Goal: Task Accomplishment & Management: Complete application form

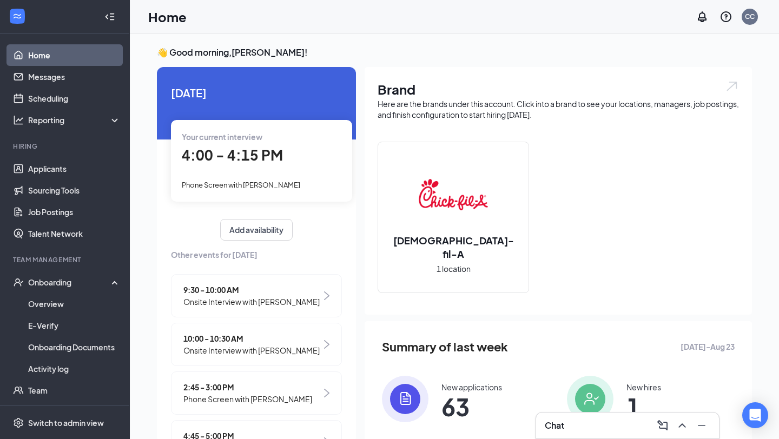
scroll to position [42, 0]
click at [258, 132] on span "Your current interview" at bounding box center [222, 137] width 81 height 10
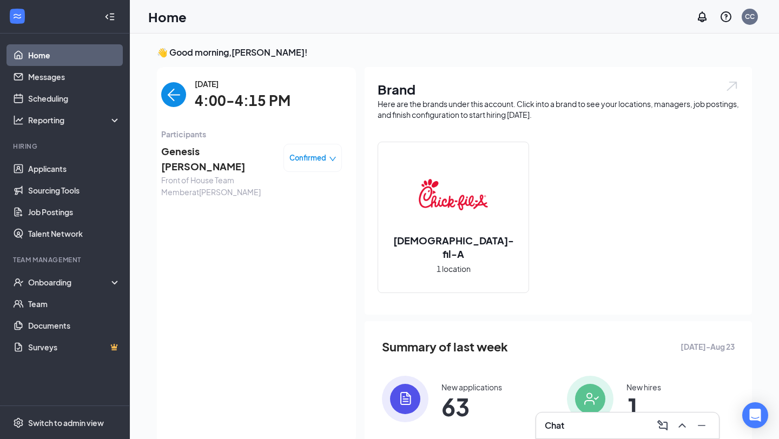
scroll to position [4, 0]
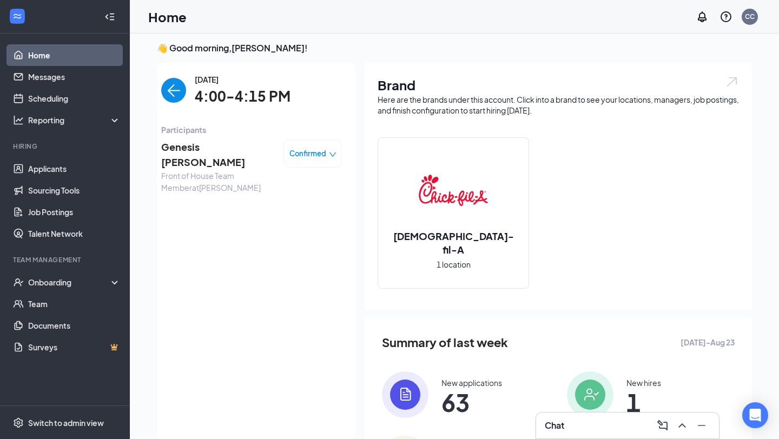
click at [224, 151] on span "Genesis [PERSON_NAME]" at bounding box center [218, 155] width 114 height 31
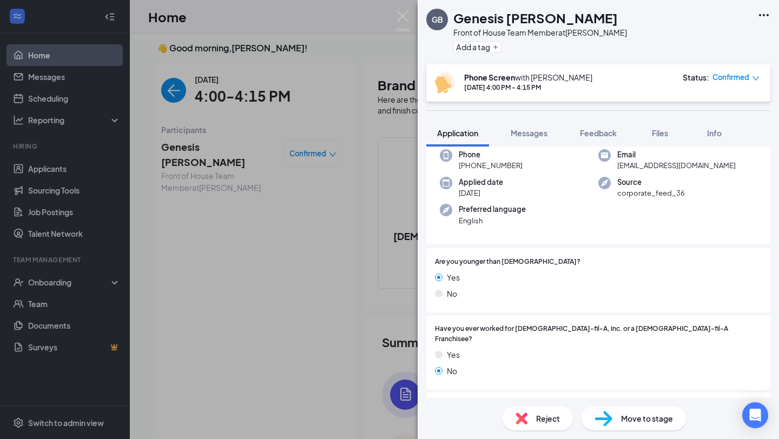
scroll to position [11, 0]
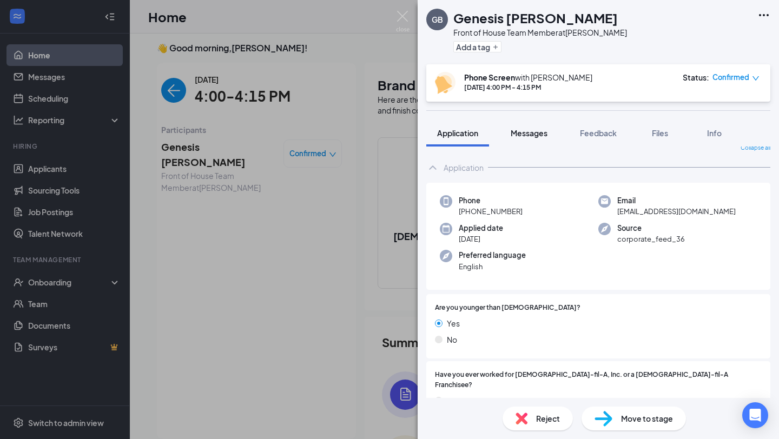
click at [538, 135] on span "Messages" at bounding box center [529, 133] width 37 height 10
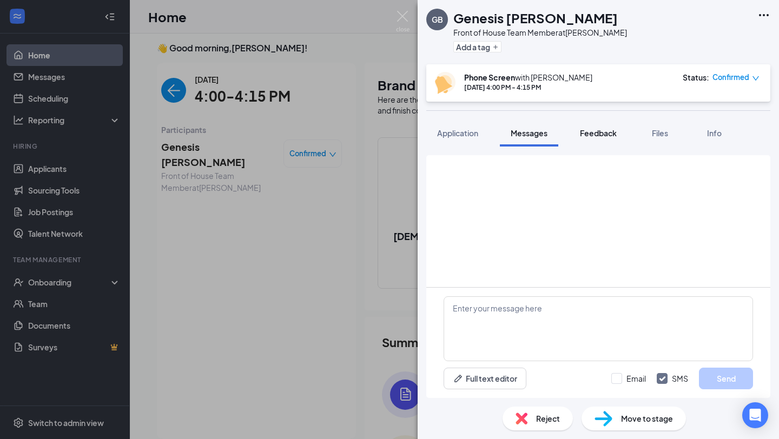
click at [601, 137] on div "Feedback" at bounding box center [598, 133] width 37 height 11
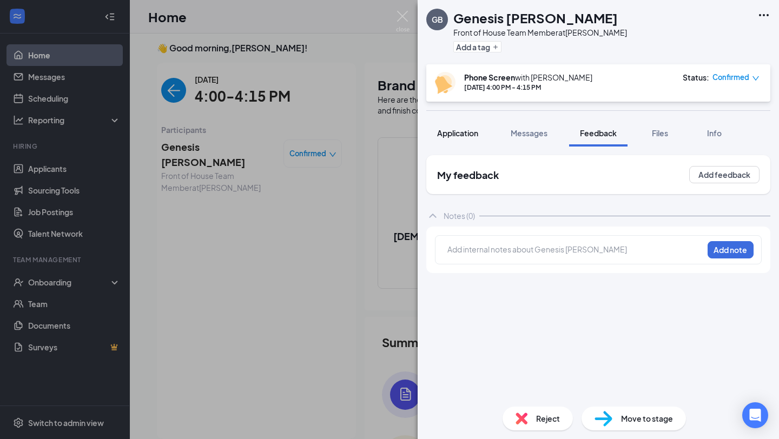
click at [476, 130] on span "Application" at bounding box center [457, 133] width 41 height 10
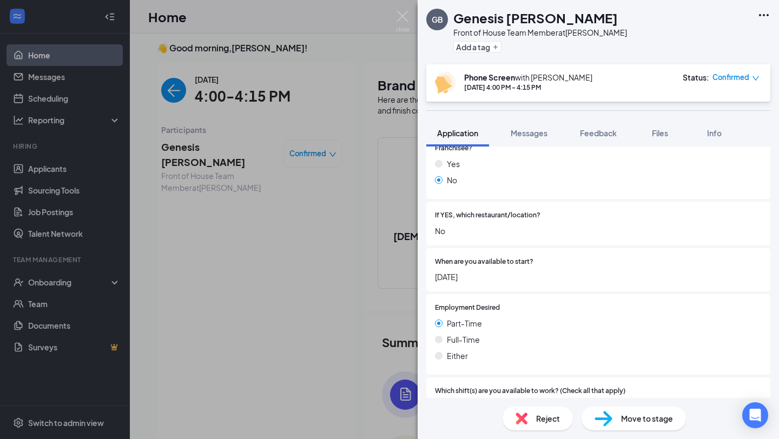
scroll to position [206, 0]
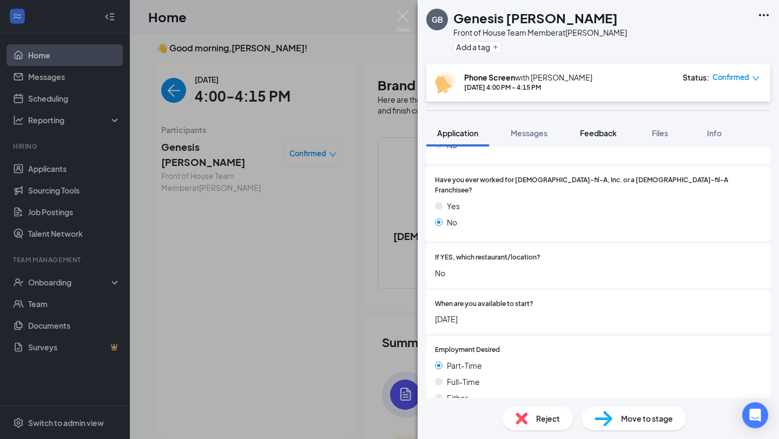
click at [608, 129] on span "Feedback" at bounding box center [598, 133] width 37 height 10
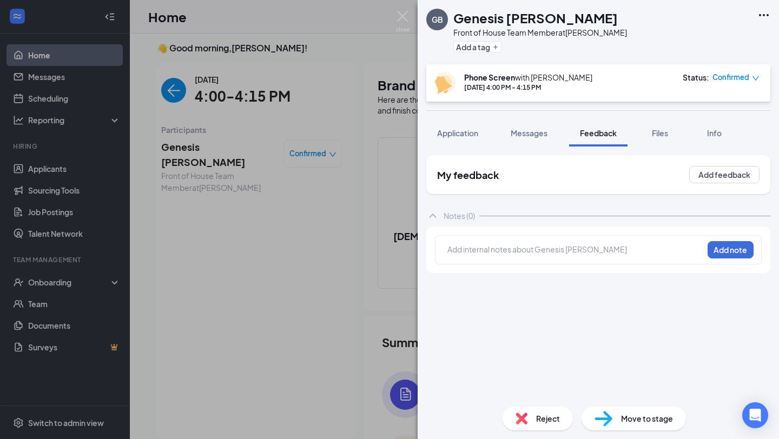
click at [535, 243] on div at bounding box center [575, 250] width 256 height 15
click at [527, 243] on div "Add internal notes about Genesis [PERSON_NAME] Add note" at bounding box center [598, 249] width 327 height 29
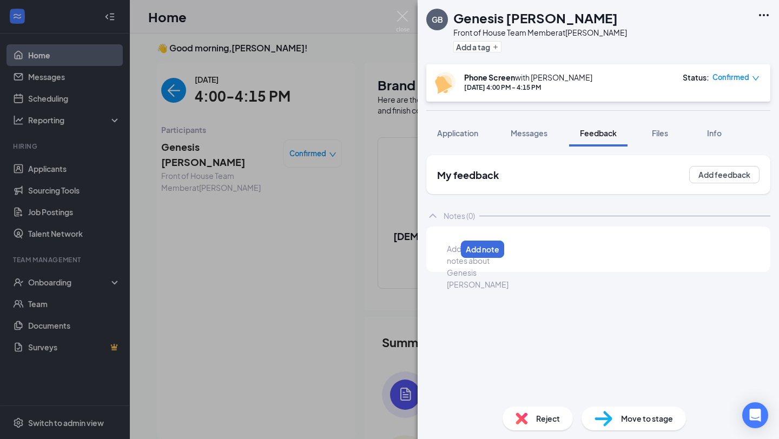
click at [456, 247] on div at bounding box center [451, 248] width 9 height 11
click at [468, 128] on span "Application" at bounding box center [457, 133] width 41 height 10
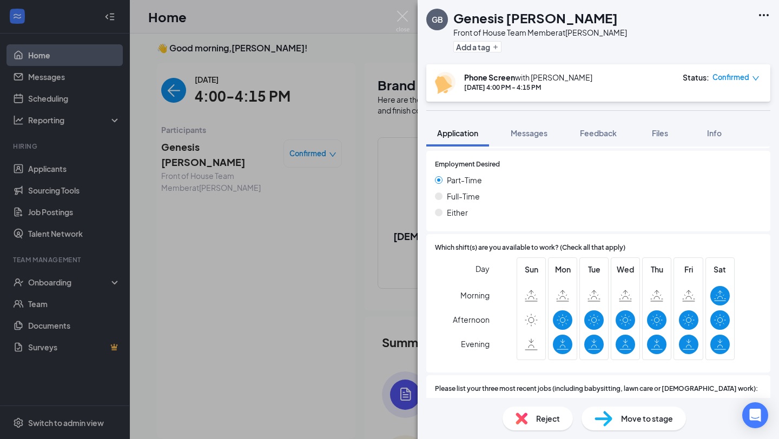
scroll to position [543, 0]
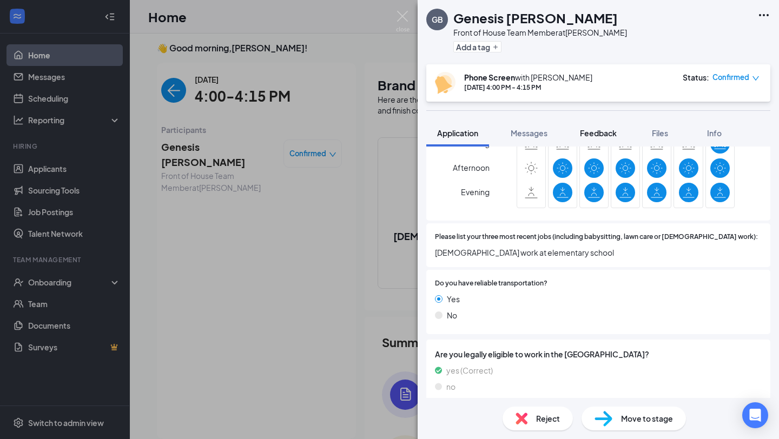
click at [592, 130] on span "Feedback" at bounding box center [598, 133] width 37 height 10
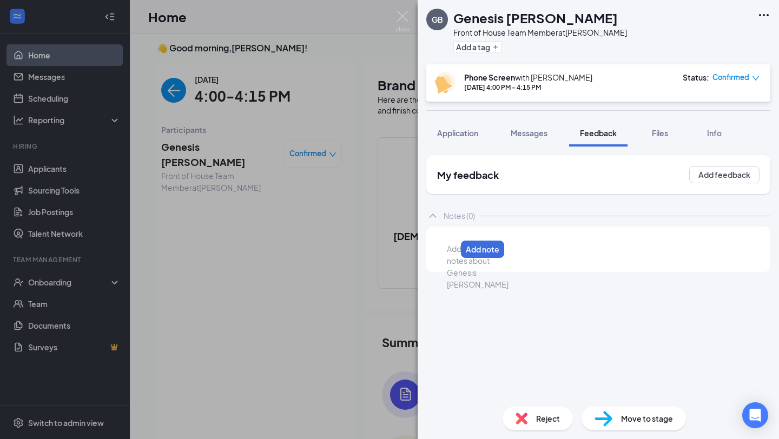
click at [456, 252] on div at bounding box center [451, 248] width 9 height 11
click at [475, 143] on button "Application" at bounding box center [457, 133] width 63 height 27
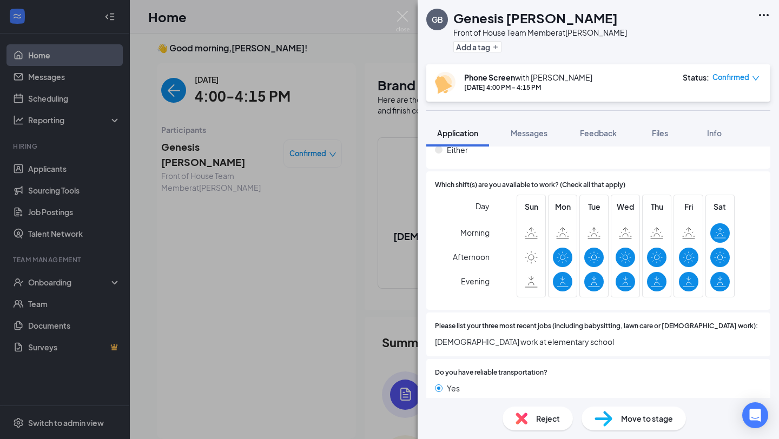
scroll to position [469, 0]
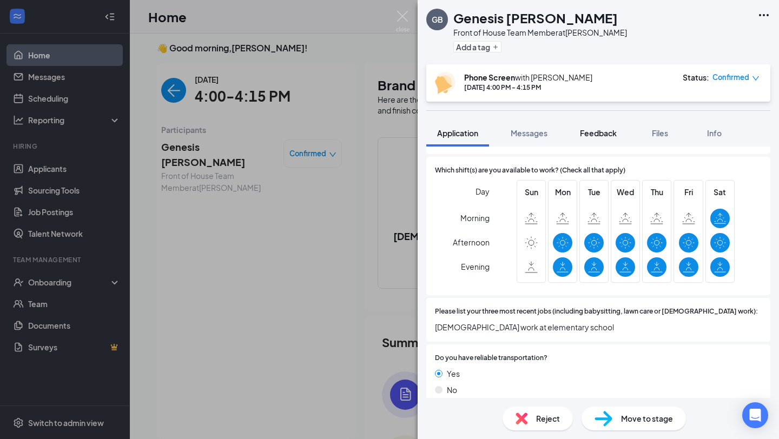
click at [585, 140] on button "Feedback" at bounding box center [598, 133] width 58 height 27
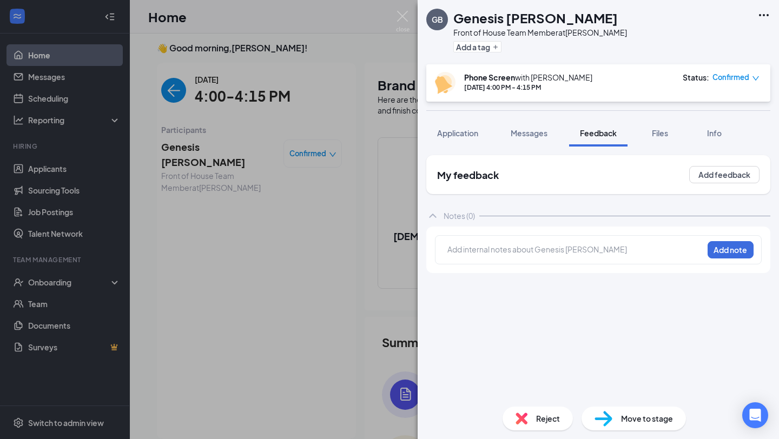
click at [466, 136] on span "Application" at bounding box center [457, 133] width 41 height 10
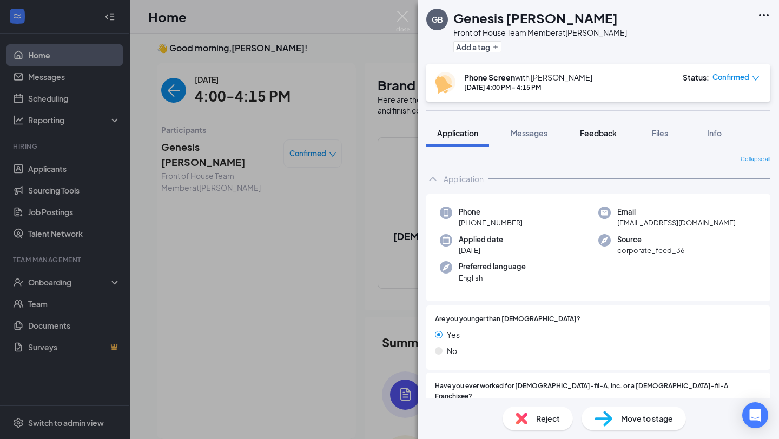
click at [603, 143] on button "Feedback" at bounding box center [598, 133] width 58 height 27
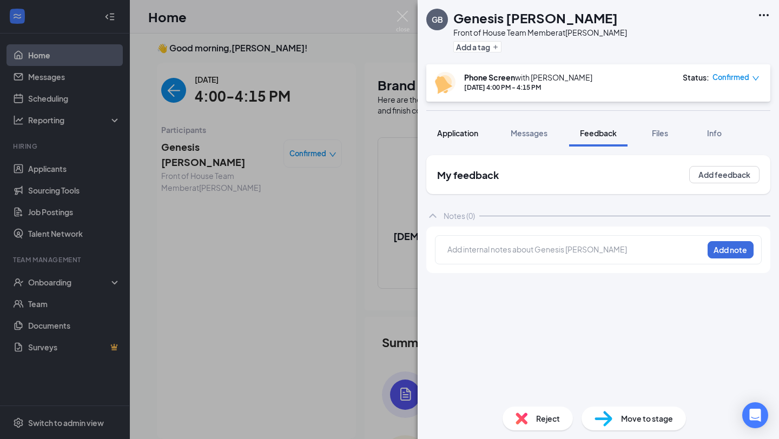
click at [445, 124] on button "Application" at bounding box center [457, 133] width 63 height 27
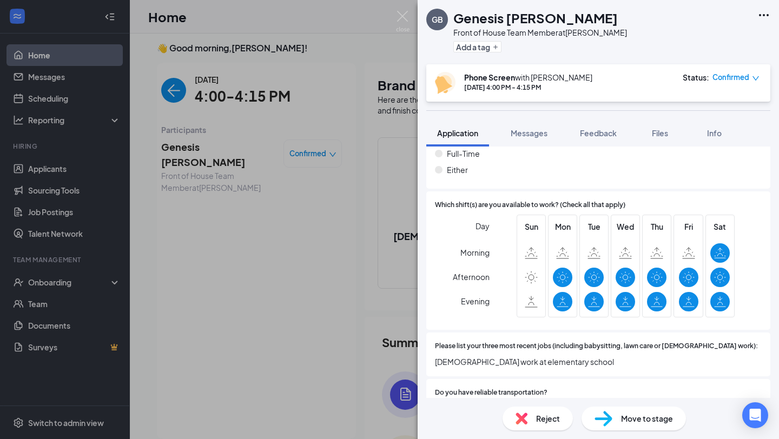
scroll to position [537, 0]
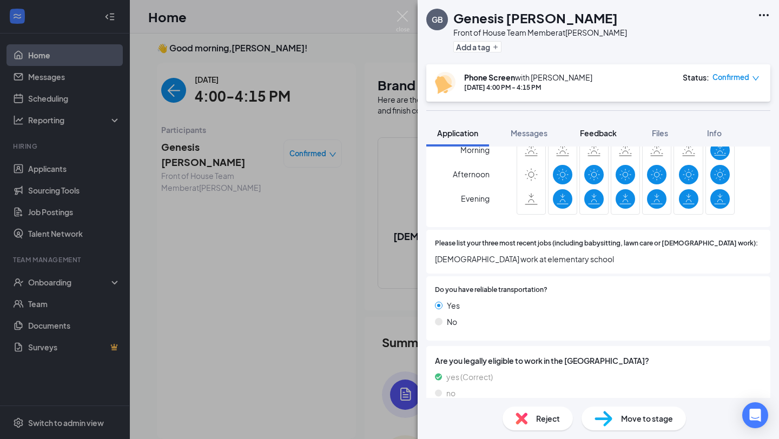
click at [607, 140] on button "Feedback" at bounding box center [598, 133] width 58 height 27
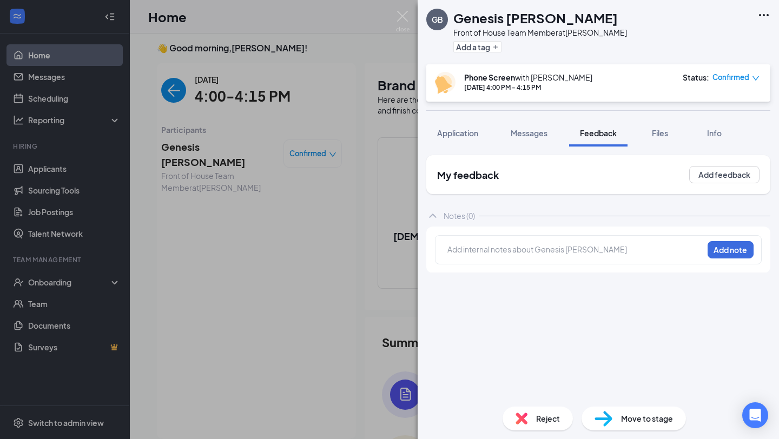
click at [569, 253] on div at bounding box center [575, 249] width 255 height 11
click at [461, 137] on div "Application" at bounding box center [457, 133] width 41 height 11
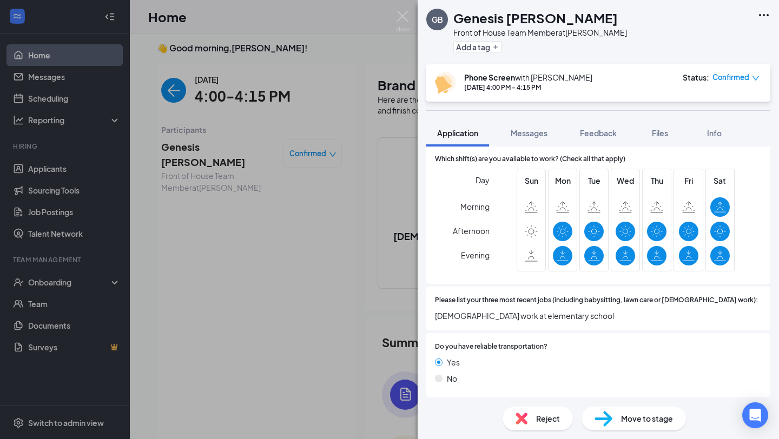
scroll to position [543, 0]
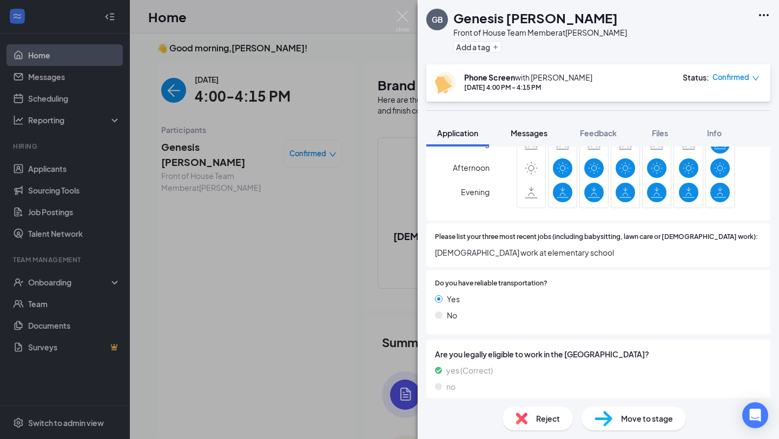
click at [519, 131] on span "Messages" at bounding box center [529, 133] width 37 height 10
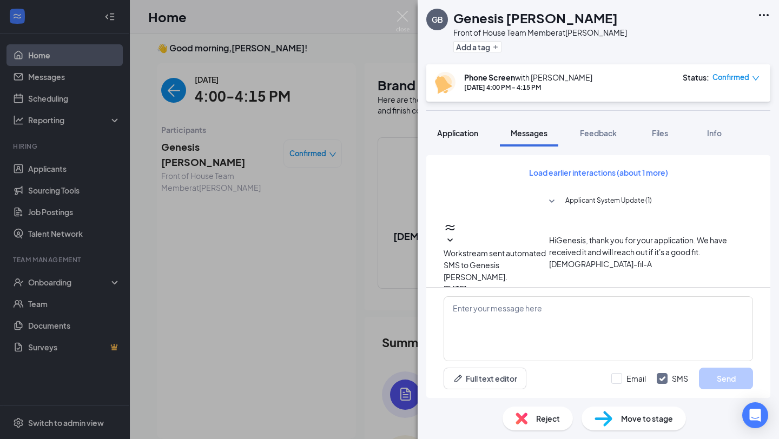
scroll to position [45, 0]
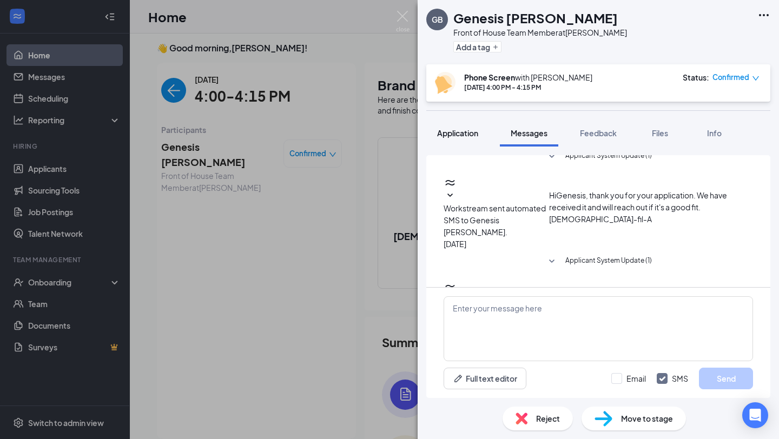
click at [476, 137] on span "Application" at bounding box center [457, 133] width 41 height 10
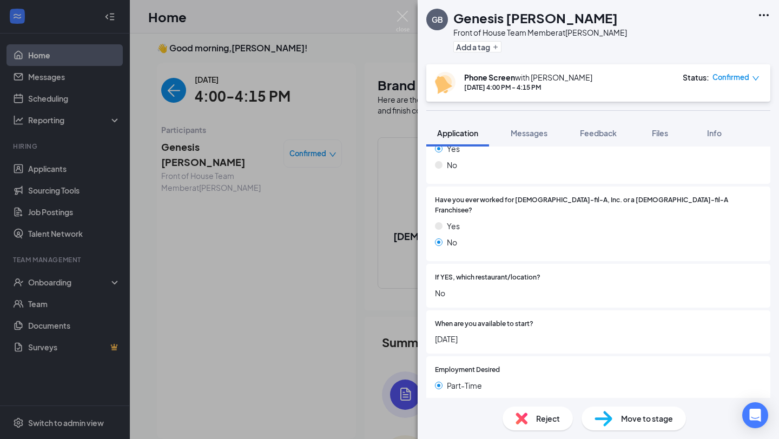
scroll to position [310, 0]
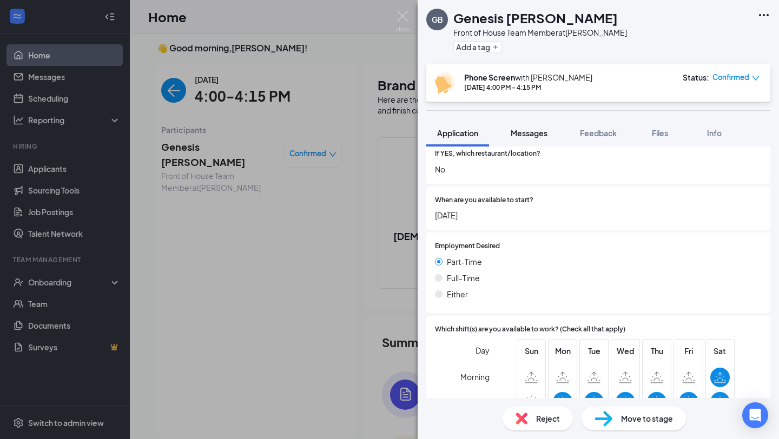
click at [540, 129] on span "Messages" at bounding box center [529, 133] width 37 height 10
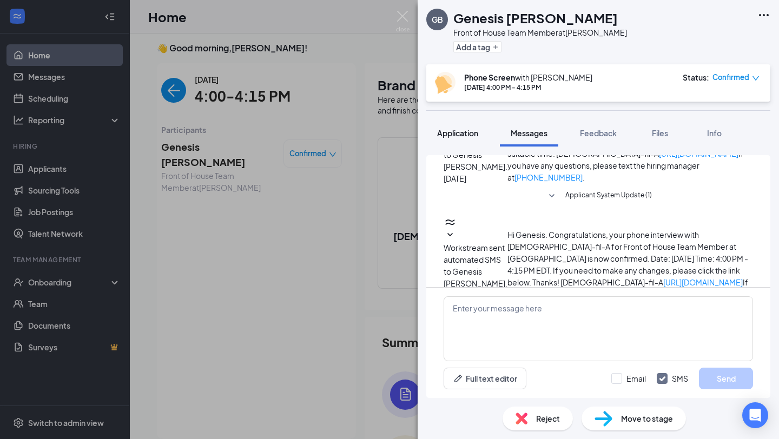
scroll to position [360, 0]
click at [446, 144] on button "Application" at bounding box center [457, 133] width 63 height 27
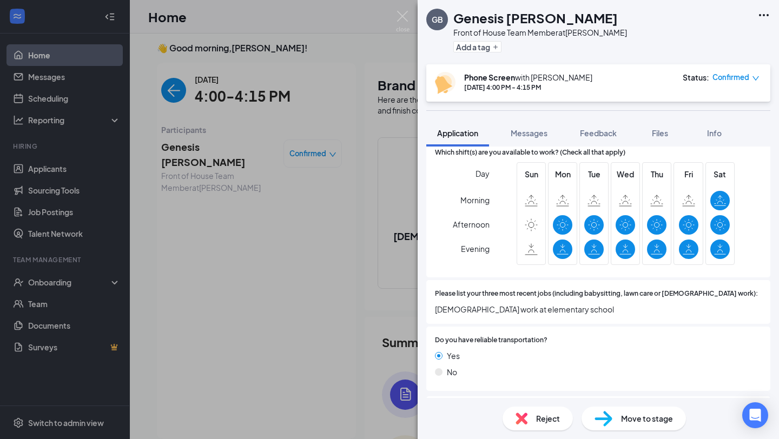
scroll to position [543, 0]
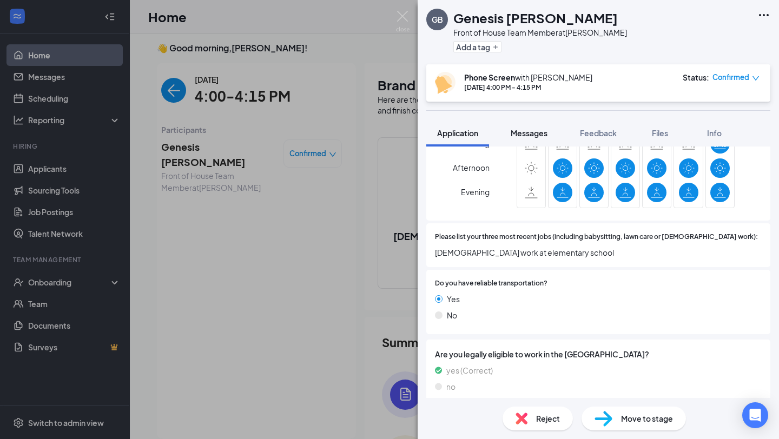
click at [513, 144] on button "Messages" at bounding box center [529, 133] width 58 height 27
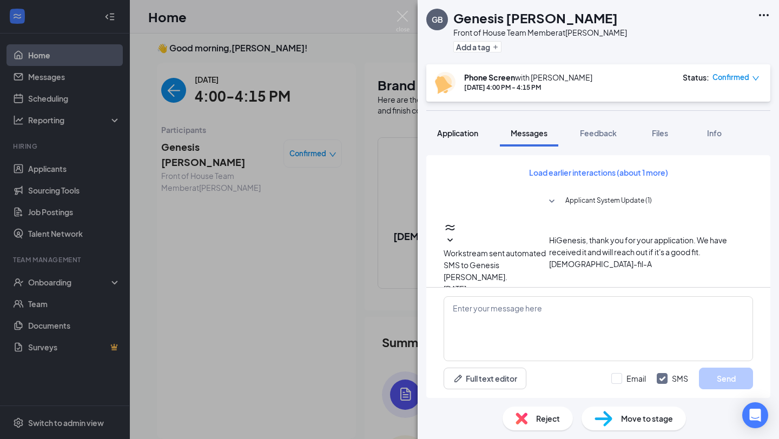
scroll to position [26, 0]
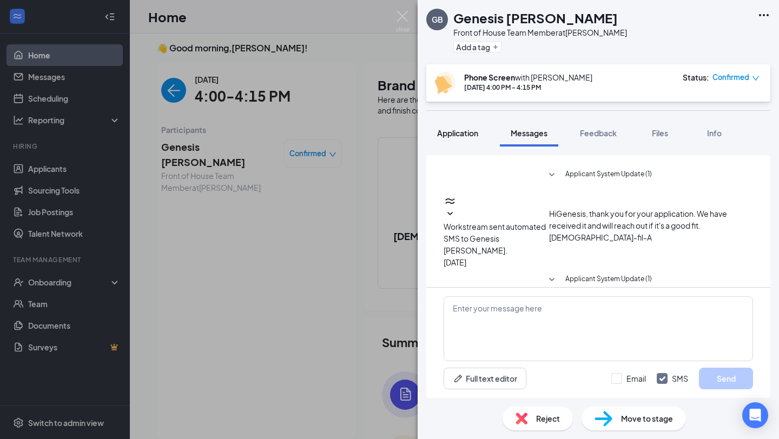
click at [478, 134] on span "Application" at bounding box center [457, 133] width 41 height 10
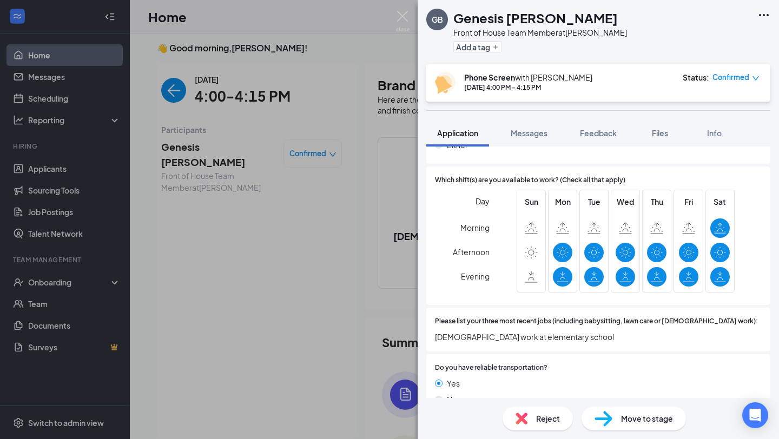
scroll to position [543, 0]
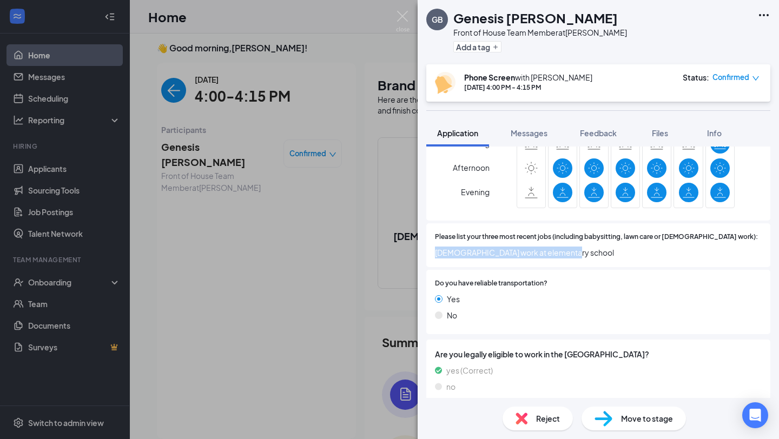
drag, startPoint x: 436, startPoint y: 243, endPoint x: 626, endPoint y: 249, distance: 189.9
click at [626, 249] on div "Please list your three most recent jobs (including babysitting, lawn care or [D…" at bounding box center [598, 245] width 344 height 44
drag, startPoint x: 439, startPoint y: 242, endPoint x: 612, endPoint y: 241, distance: 173.6
click at [613, 247] on span "[DEMOGRAPHIC_DATA] work at elementary school" at bounding box center [598, 253] width 327 height 12
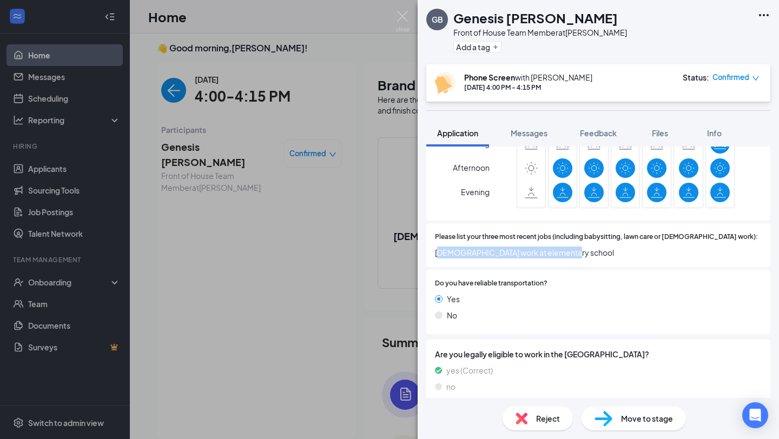
click at [612, 247] on span "[DEMOGRAPHIC_DATA] work at elementary school" at bounding box center [598, 253] width 327 height 12
click at [523, 120] on button "Messages" at bounding box center [529, 133] width 58 height 27
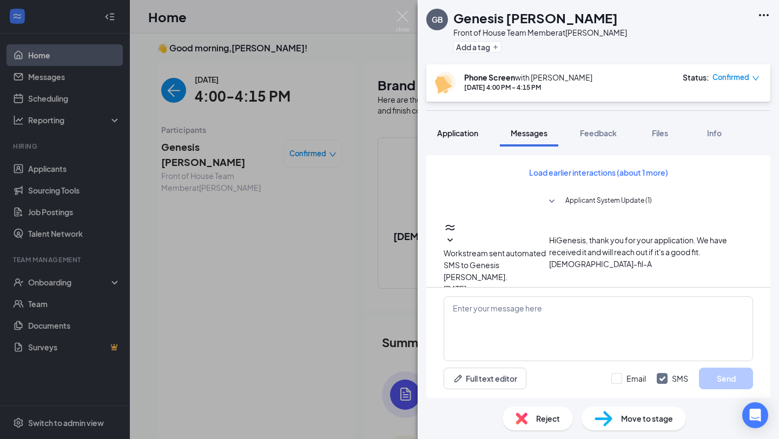
scroll to position [28, 0]
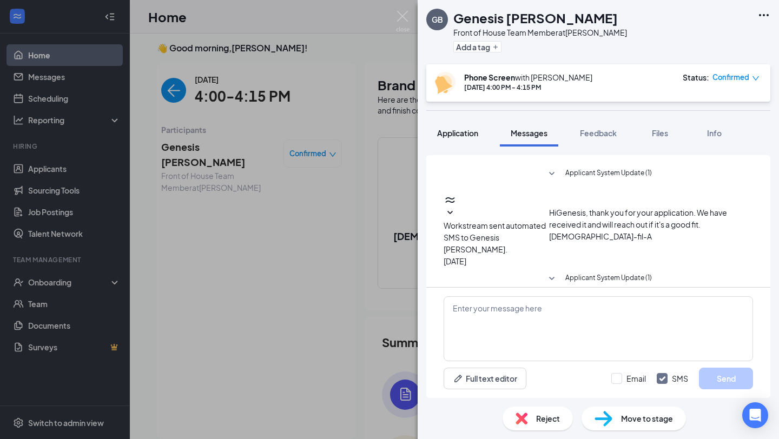
click at [463, 126] on button "Application" at bounding box center [457, 133] width 63 height 27
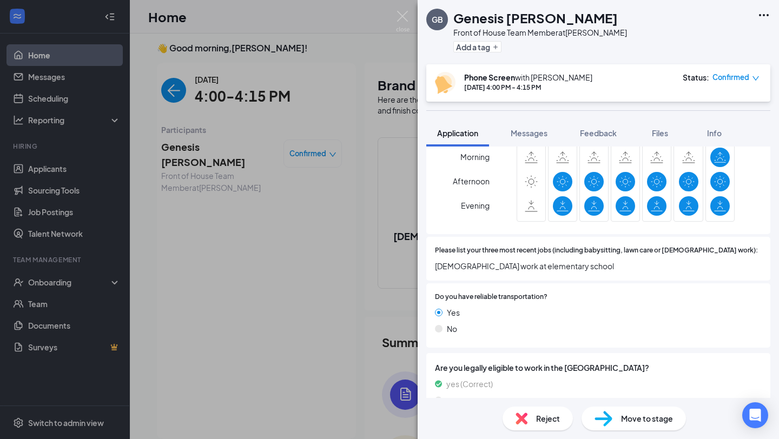
scroll to position [543, 0]
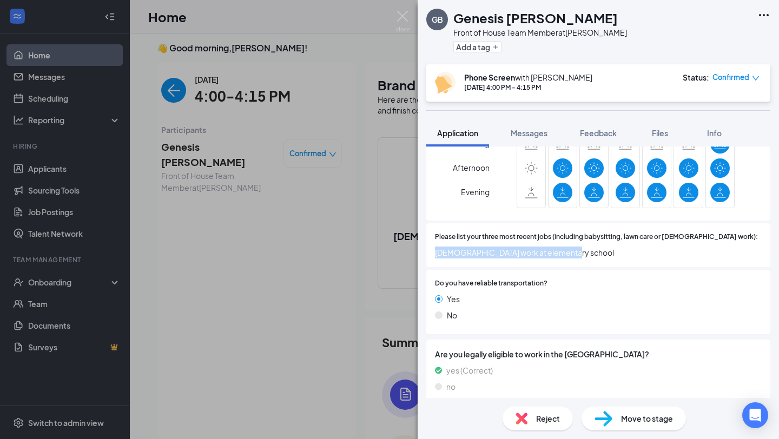
drag, startPoint x: 472, startPoint y: 242, endPoint x: 567, endPoint y: 249, distance: 95.4
click at [567, 249] on div "Please list your three most recent jobs (including babysitting, lawn care or [D…" at bounding box center [598, 245] width 344 height 44
click at [531, 131] on span "Messages" at bounding box center [529, 133] width 37 height 10
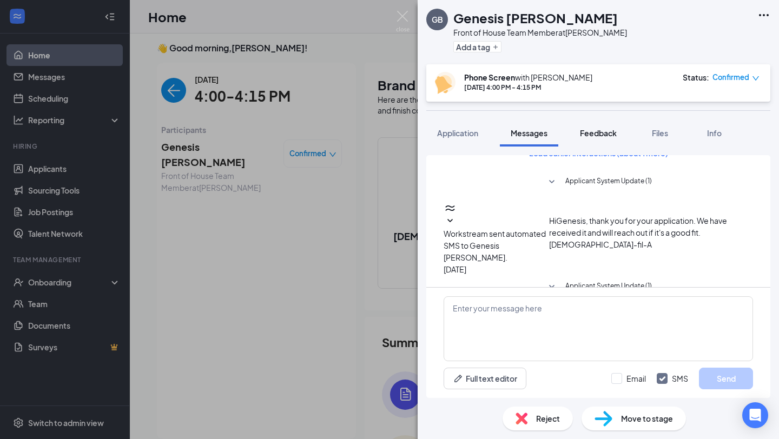
scroll to position [95, 0]
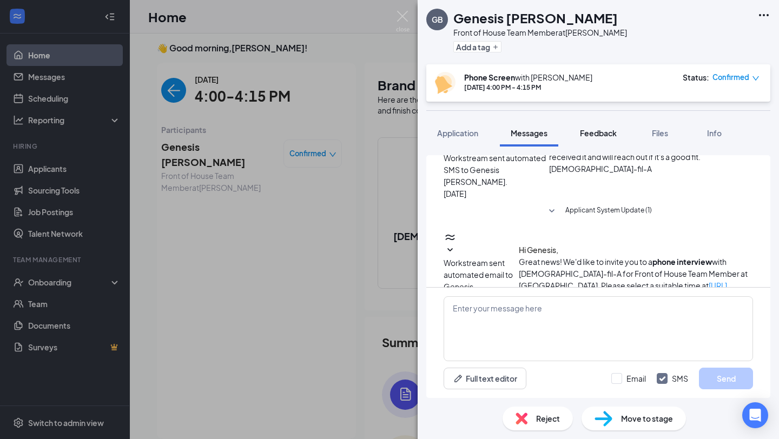
click at [606, 128] on div "Feedback" at bounding box center [598, 133] width 37 height 11
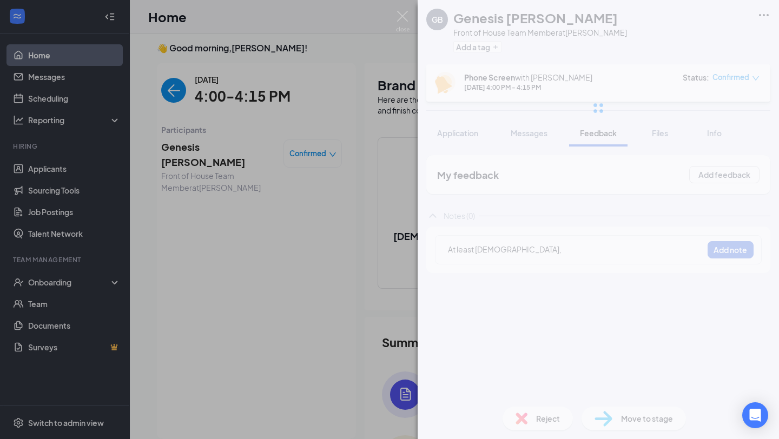
click at [476, 135] on div at bounding box center [597, 108] width 361 height 216
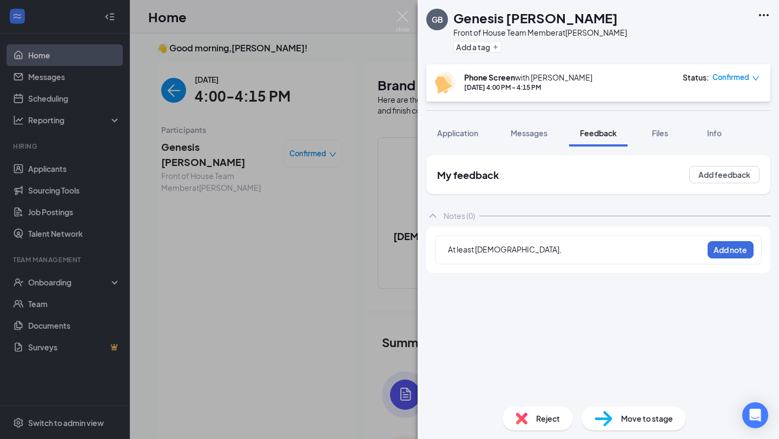
click at [476, 135] on span "Application" at bounding box center [457, 133] width 41 height 10
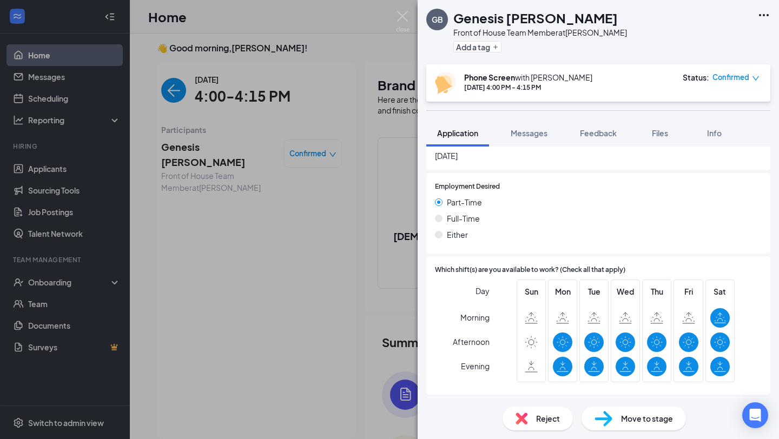
scroll to position [543, 0]
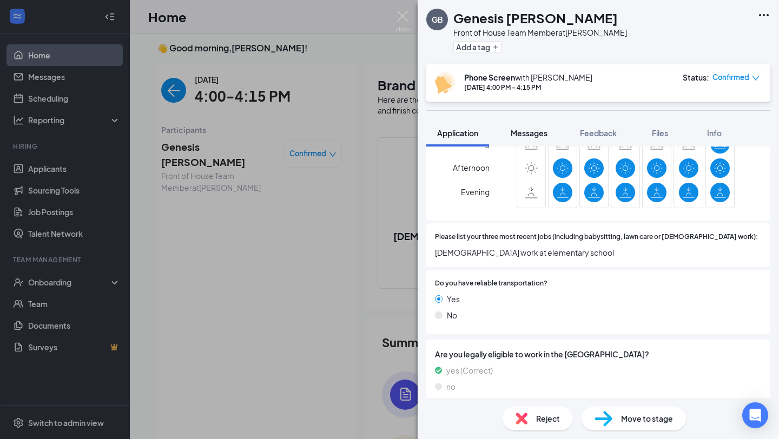
click at [545, 127] on button "Messages" at bounding box center [529, 133] width 58 height 27
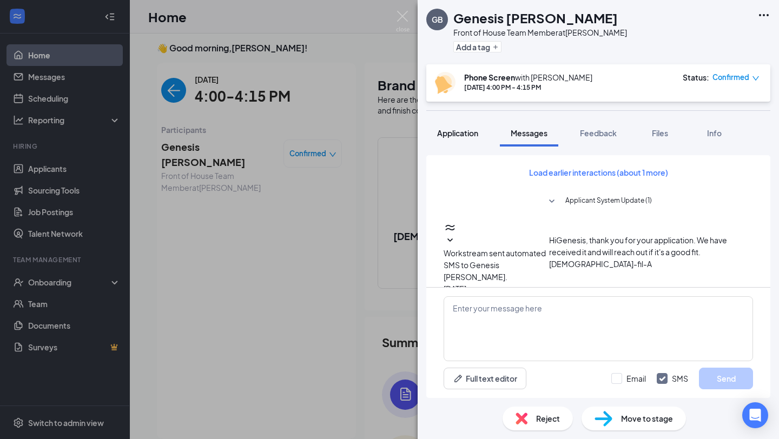
scroll to position [8, 0]
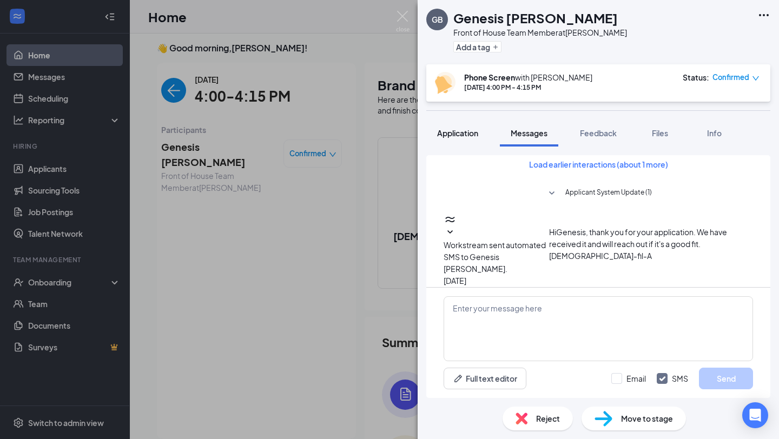
click at [474, 136] on span "Application" at bounding box center [457, 133] width 41 height 10
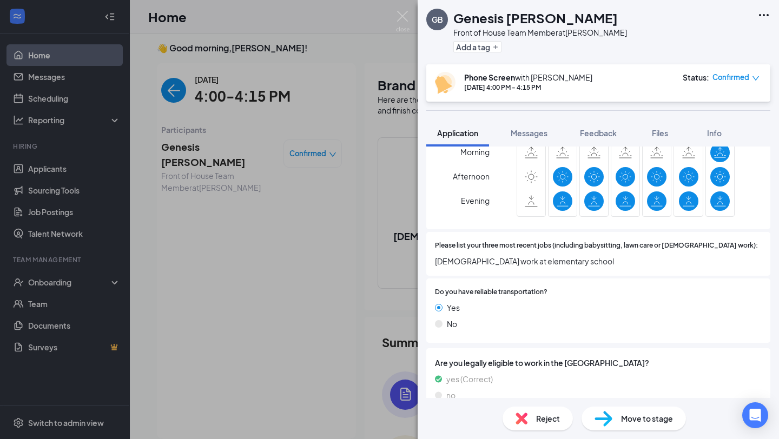
scroll to position [538, 0]
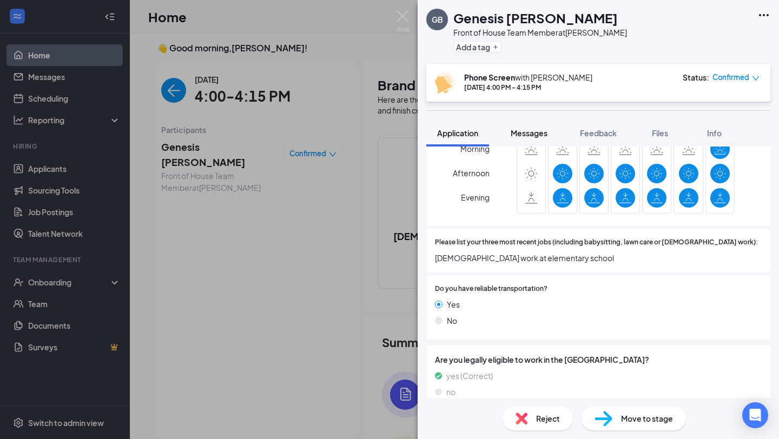
click at [538, 136] on span "Messages" at bounding box center [529, 133] width 37 height 10
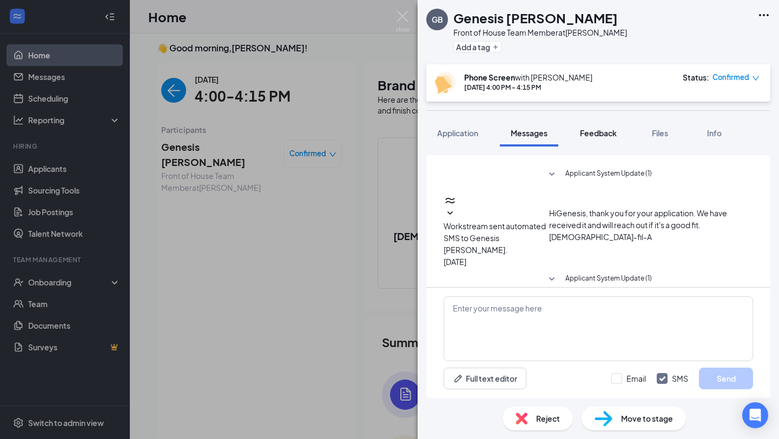
scroll to position [143, 0]
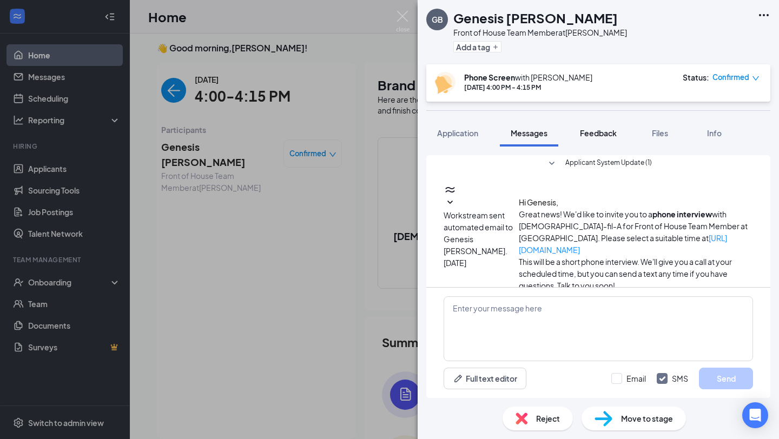
click at [599, 135] on span "Feedback" at bounding box center [598, 133] width 37 height 10
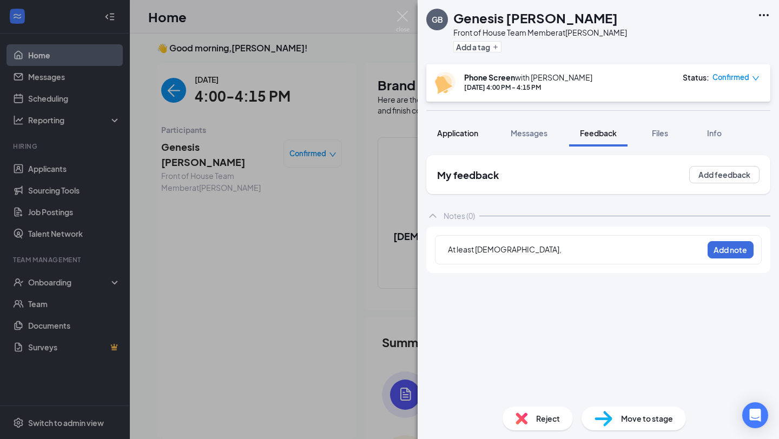
click at [478, 130] on span "Application" at bounding box center [457, 133] width 41 height 10
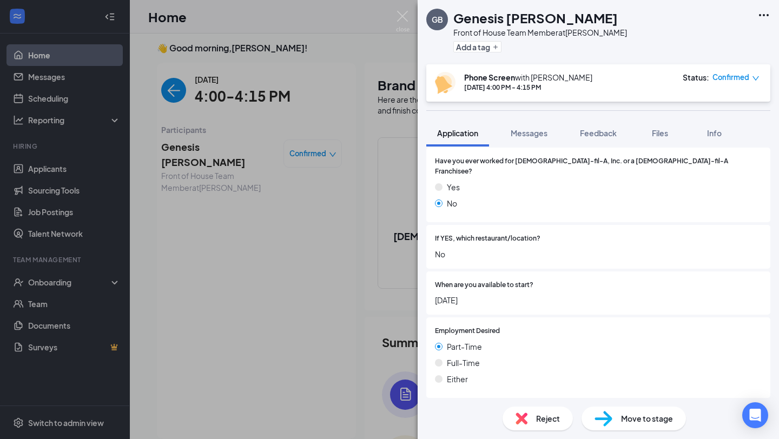
scroll to position [543, 0]
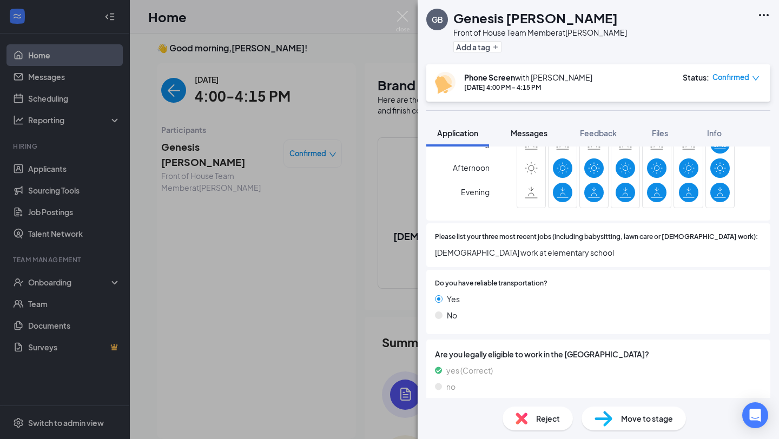
click at [540, 130] on span "Messages" at bounding box center [529, 133] width 37 height 10
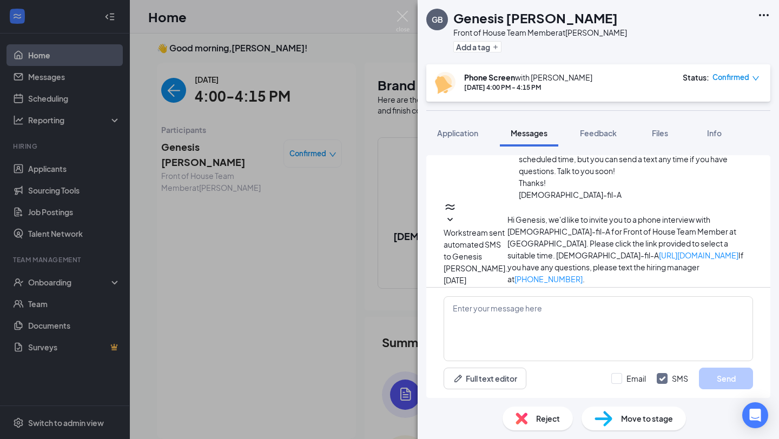
scroll to position [360, 0]
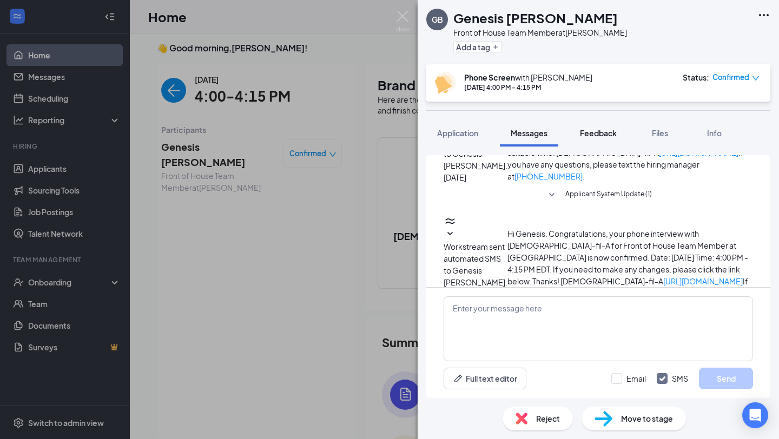
click at [609, 139] on button "Feedback" at bounding box center [598, 133] width 58 height 27
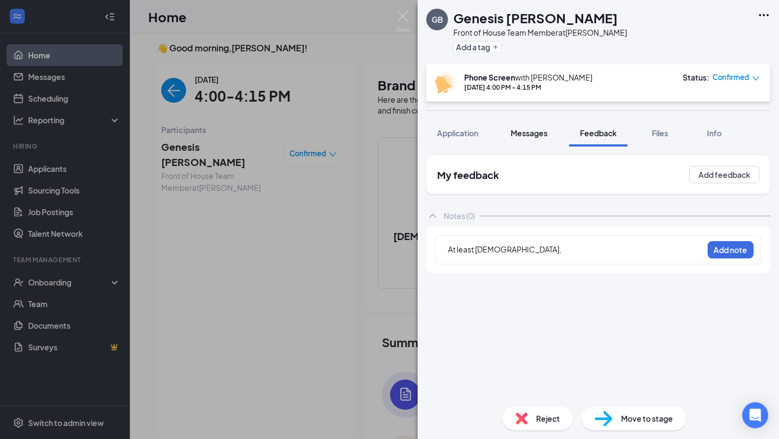
click at [540, 135] on span "Messages" at bounding box center [529, 133] width 37 height 10
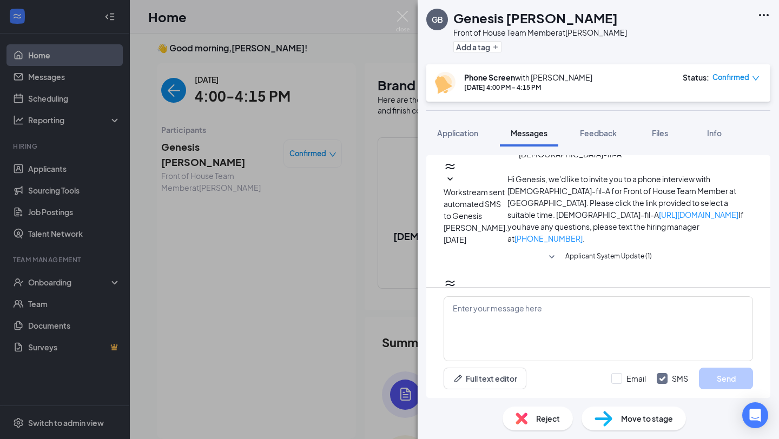
scroll to position [360, 0]
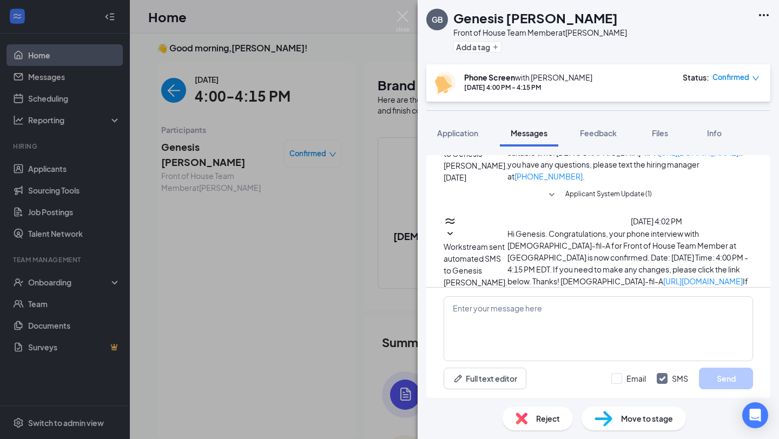
drag, startPoint x: 668, startPoint y: 246, endPoint x: 708, endPoint y: 256, distance: 40.8
click at [609, 128] on span "Feedback" at bounding box center [598, 133] width 37 height 10
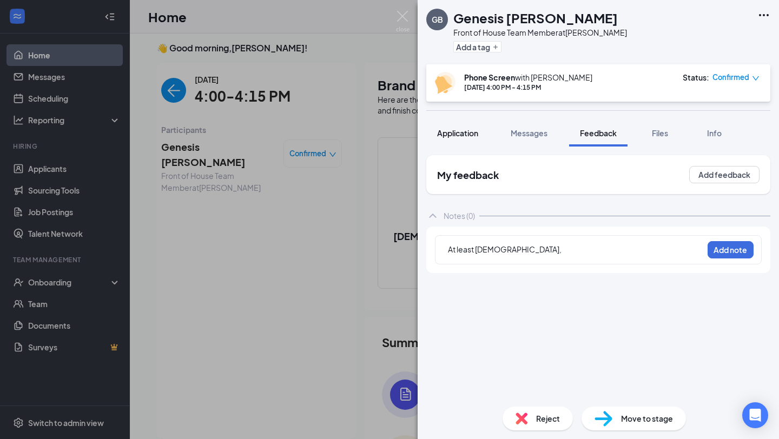
click at [463, 134] on span "Application" at bounding box center [457, 133] width 41 height 10
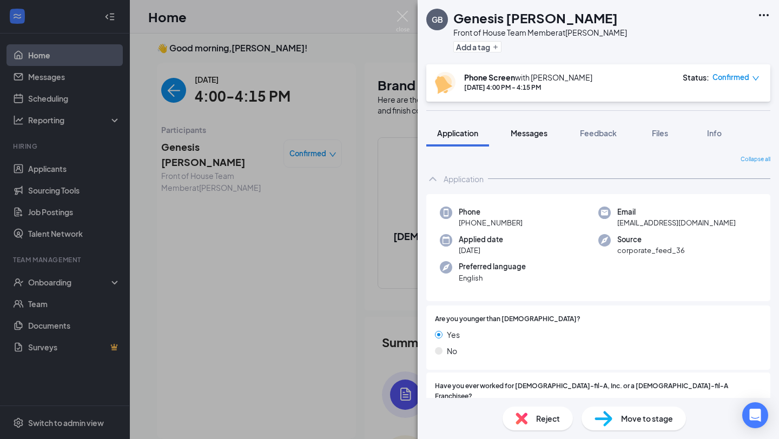
click at [530, 138] on button "Messages" at bounding box center [529, 133] width 58 height 27
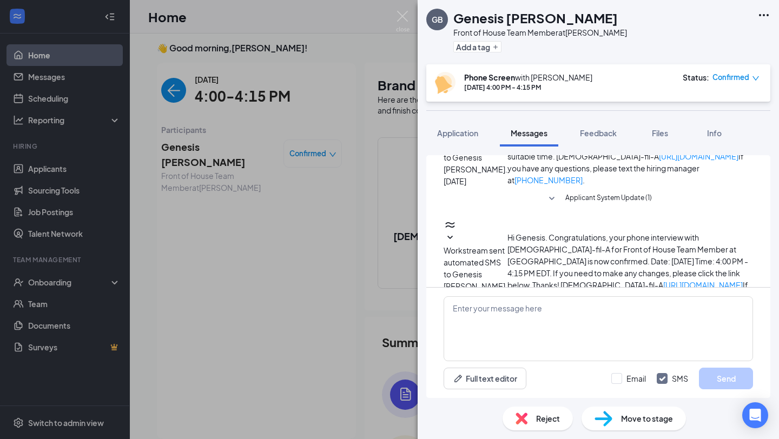
scroll to position [360, 0]
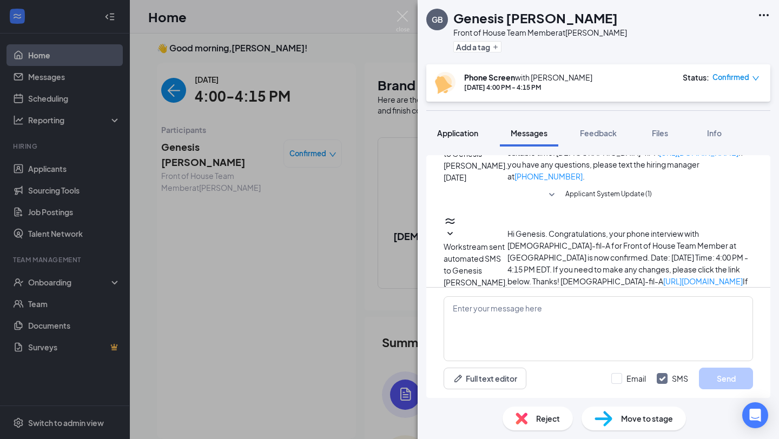
click at [461, 134] on span "Application" at bounding box center [457, 133] width 41 height 10
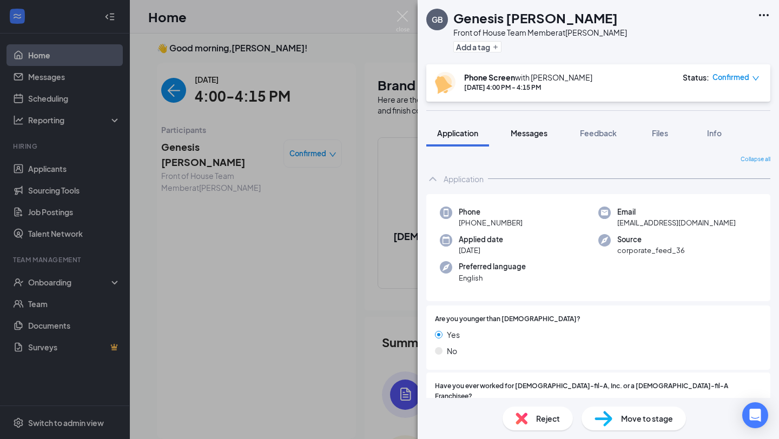
click at [526, 134] on span "Messages" at bounding box center [529, 133] width 37 height 10
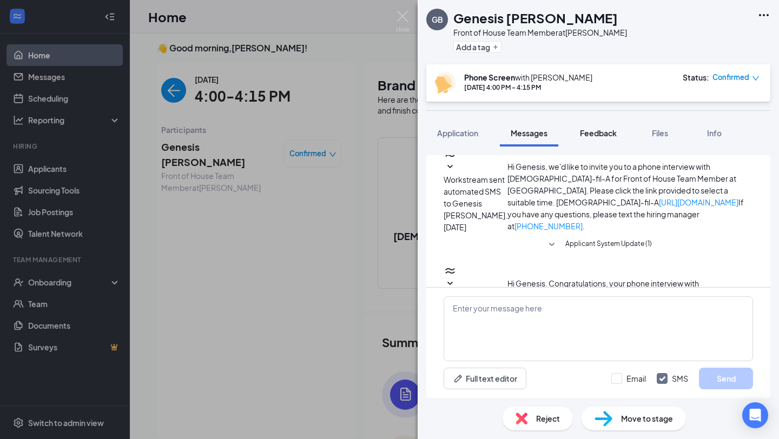
scroll to position [357, 0]
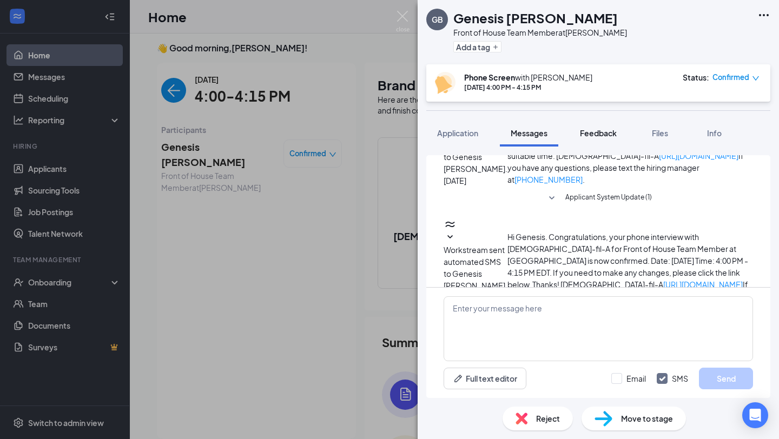
click at [598, 136] on span "Feedback" at bounding box center [598, 133] width 37 height 10
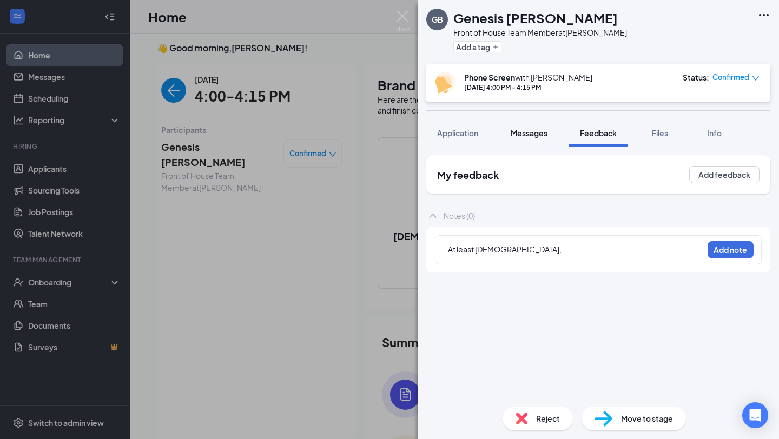
click at [522, 135] on span "Messages" at bounding box center [529, 133] width 37 height 10
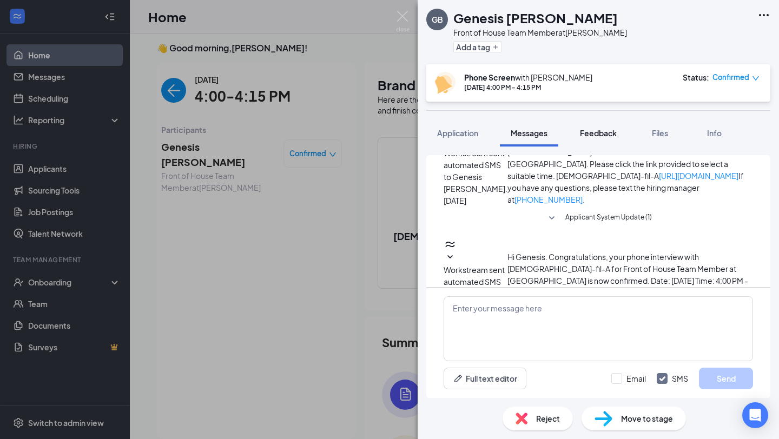
scroll to position [360, 0]
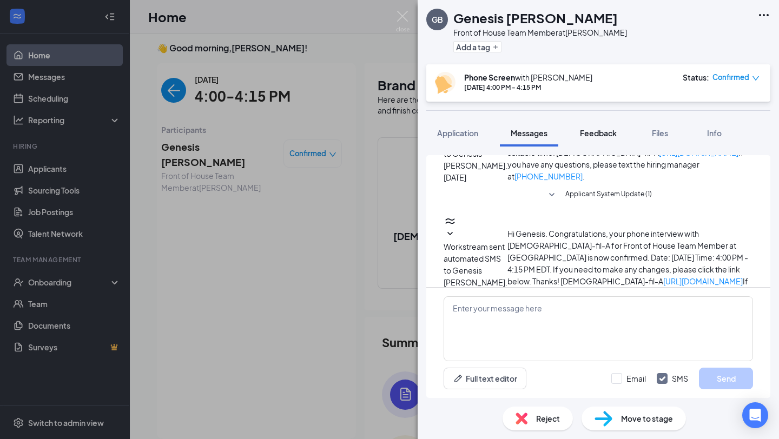
click at [600, 129] on span "Feedback" at bounding box center [598, 133] width 37 height 10
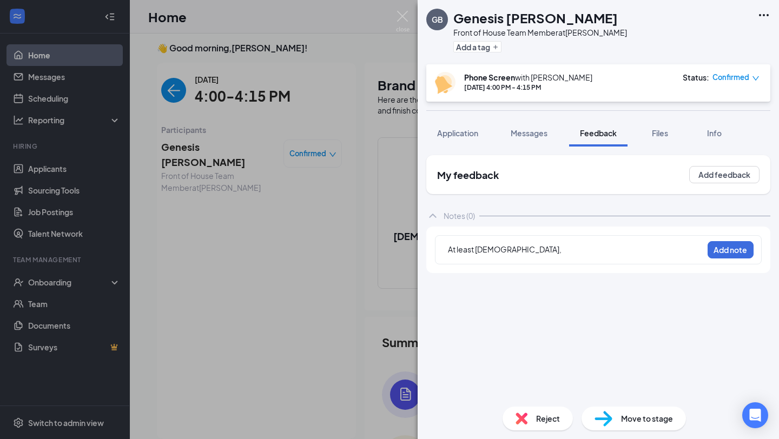
click at [558, 252] on div "At least [DEMOGRAPHIC_DATA]," at bounding box center [575, 249] width 255 height 11
click at [569, 255] on div "At least [DEMOGRAPHIC_DATA]," at bounding box center [508, 248] width 122 height 11
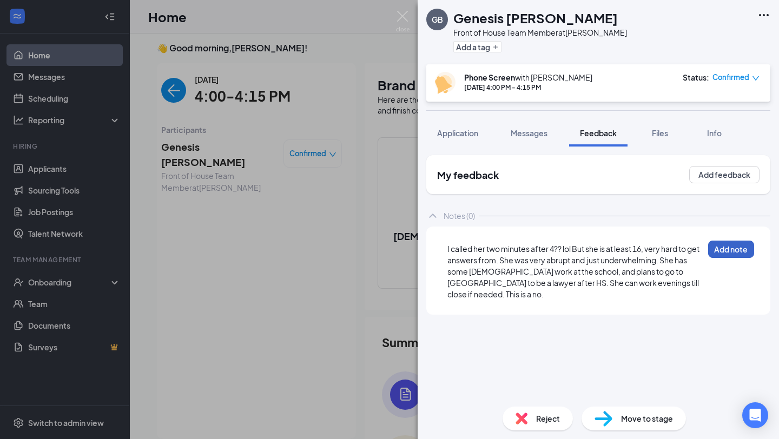
click at [726, 249] on button "Add note" at bounding box center [731, 249] width 46 height 17
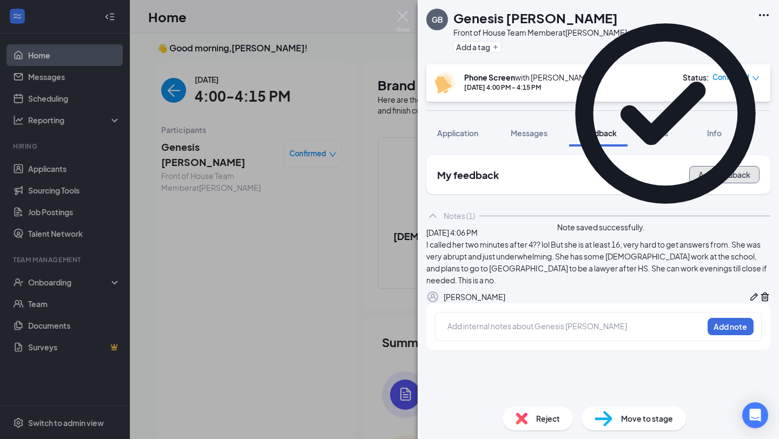
click at [719, 178] on button "Add feedback" at bounding box center [724, 174] width 70 height 17
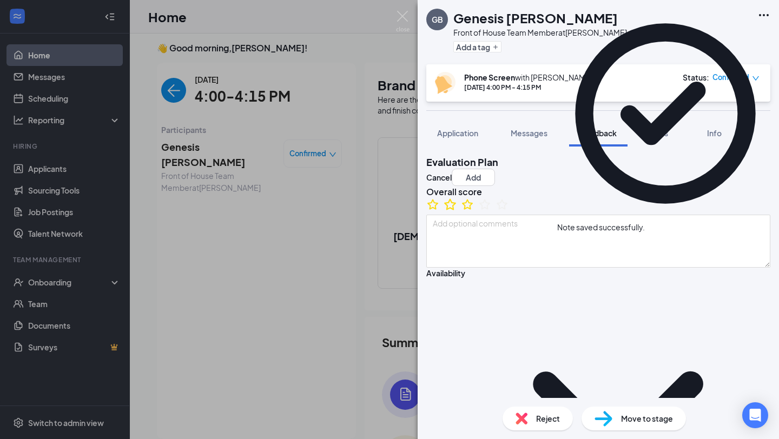
click at [456, 210] on icon "StarBorder" at bounding box center [450, 203] width 12 height 11
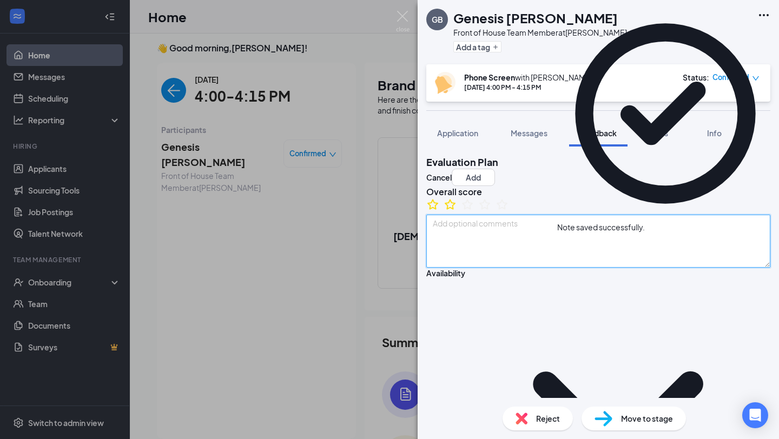
click at [472, 268] on textarea at bounding box center [598, 241] width 344 height 53
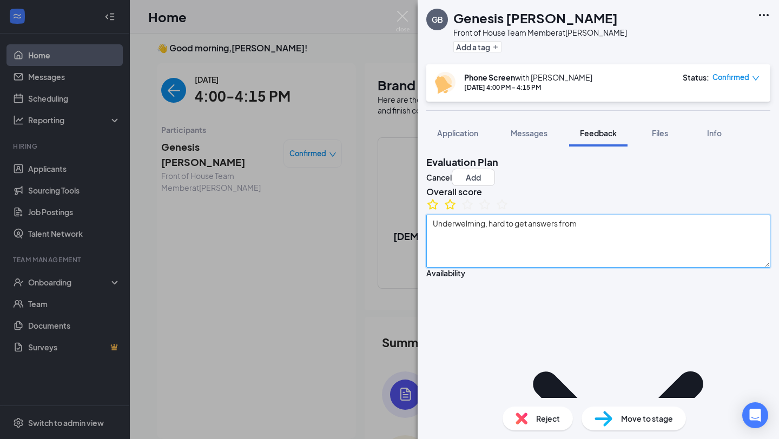
click at [475, 250] on textarea "Underwelming, hard to get answers from" at bounding box center [598, 241] width 344 height 53
click at [496, 268] on textarea "Underwhelming, hard to get answers from" at bounding box center [598, 241] width 344 height 53
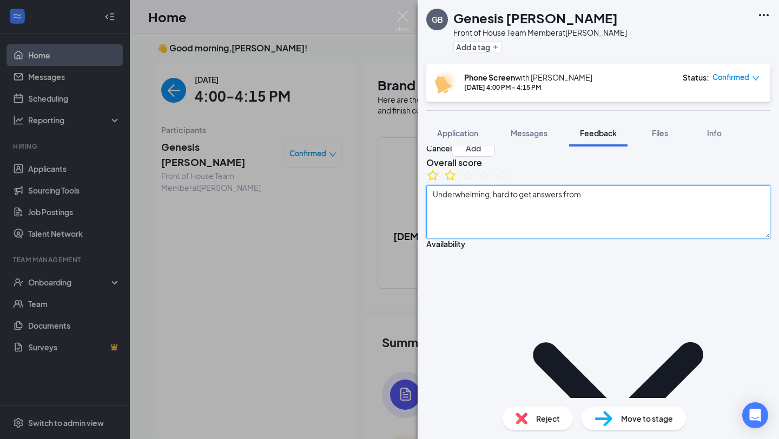
type textarea "Underwhelming, hard to get answers from"
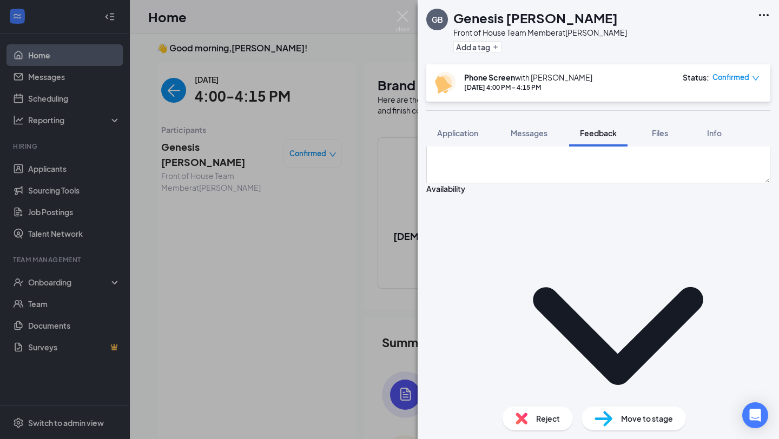
scroll to position [92, 0]
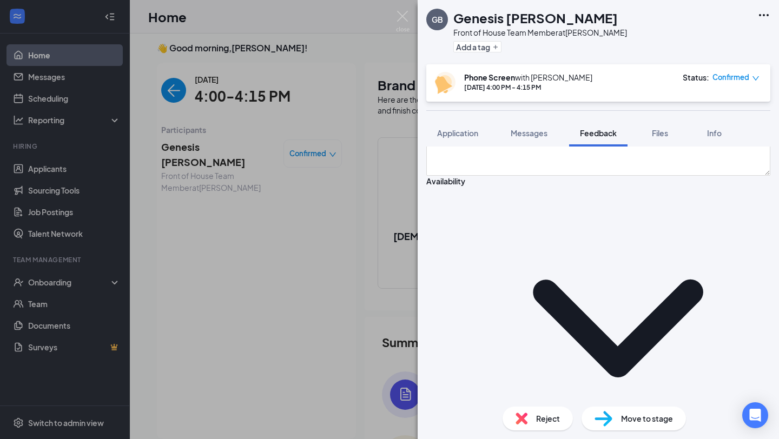
type textarea "evenings till close"
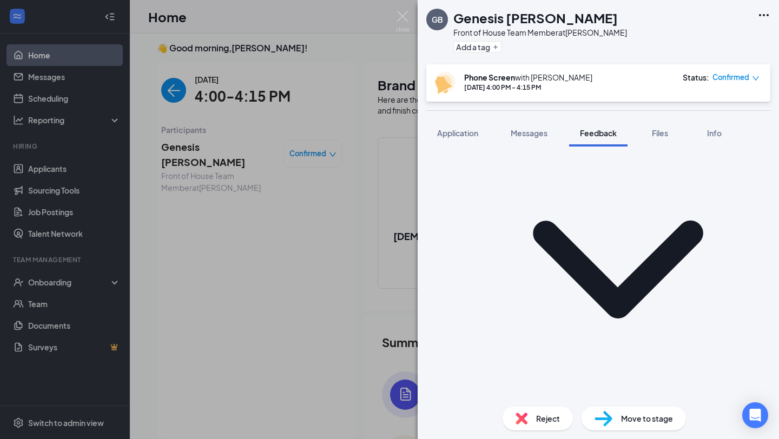
scroll to position [158, 0]
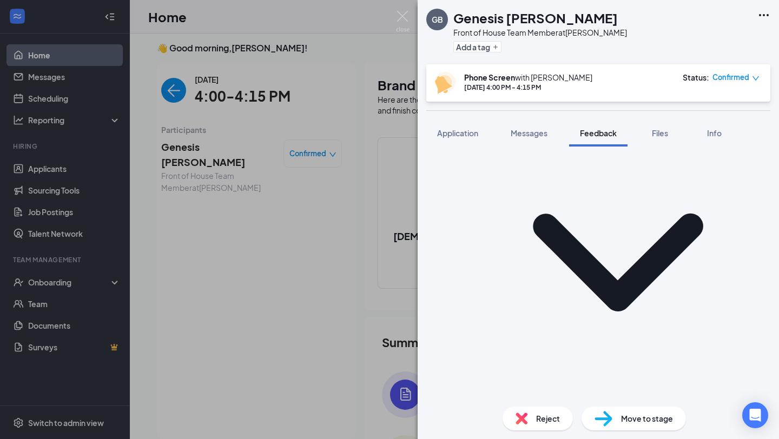
type textarea "monotone, not enthusiastic"
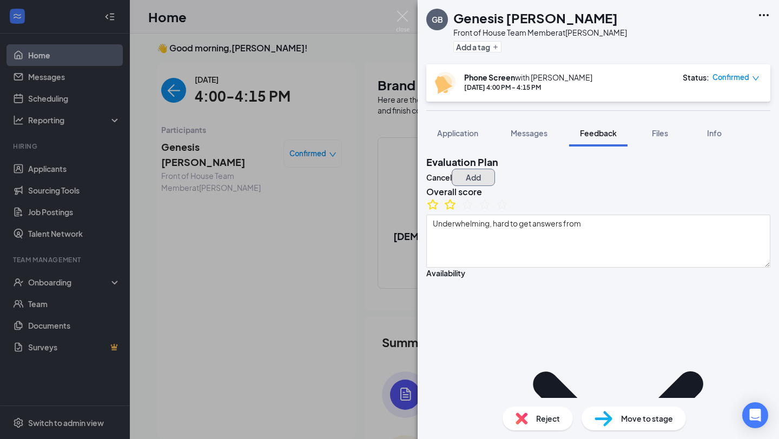
click at [495, 171] on button "Add" at bounding box center [473, 177] width 43 height 17
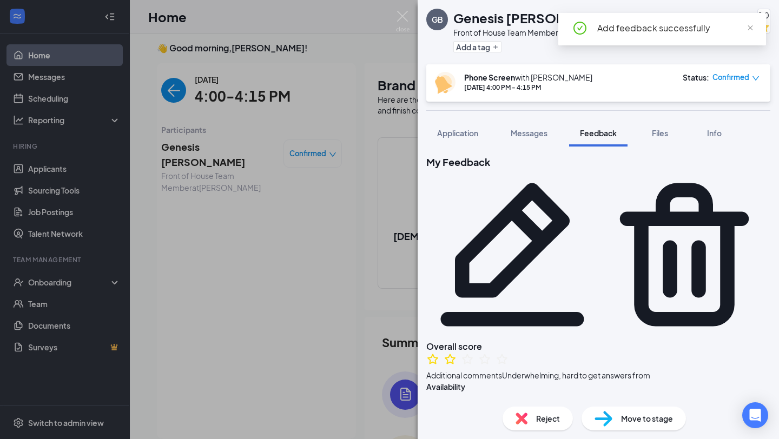
click at [661, 416] on span "Move to stage" at bounding box center [647, 419] width 52 height 12
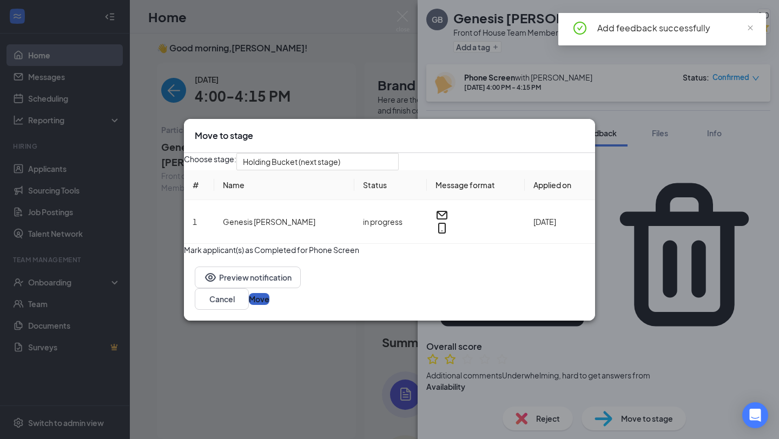
click at [269, 305] on button "Move" at bounding box center [259, 299] width 21 height 12
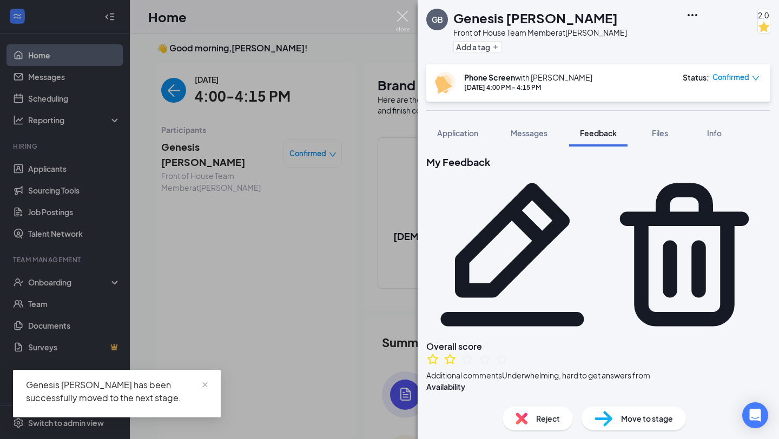
click at [401, 17] on img at bounding box center [403, 21] width 14 height 21
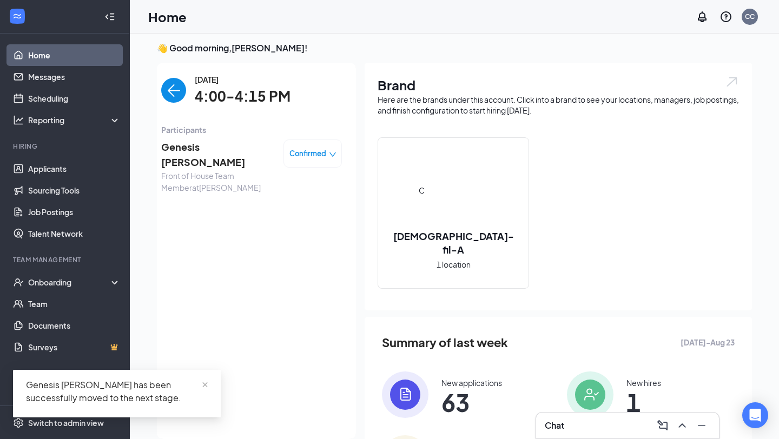
click at [175, 92] on img "back-button" at bounding box center [173, 90] width 25 height 25
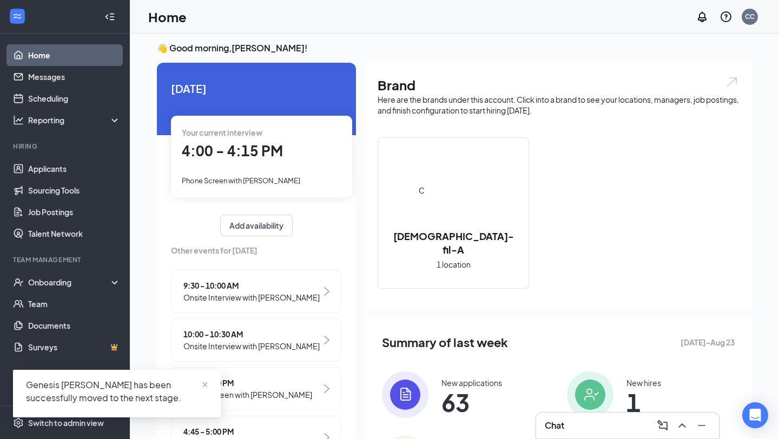
scroll to position [42, 0]
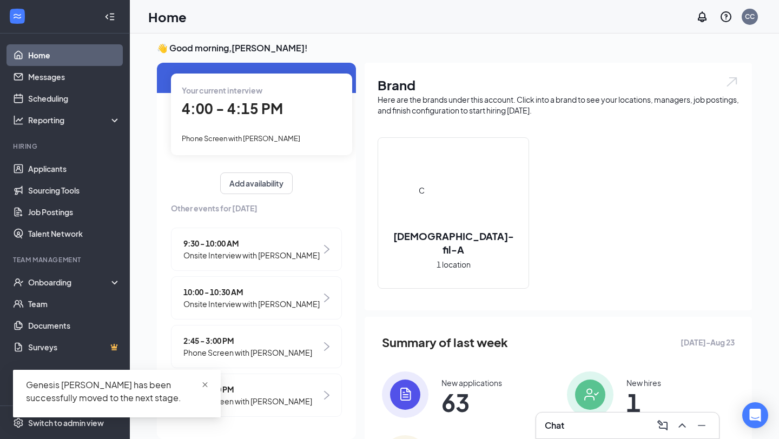
click at [204, 386] on span "close" at bounding box center [205, 385] width 8 height 8
